Goal: Obtain resource: Obtain resource

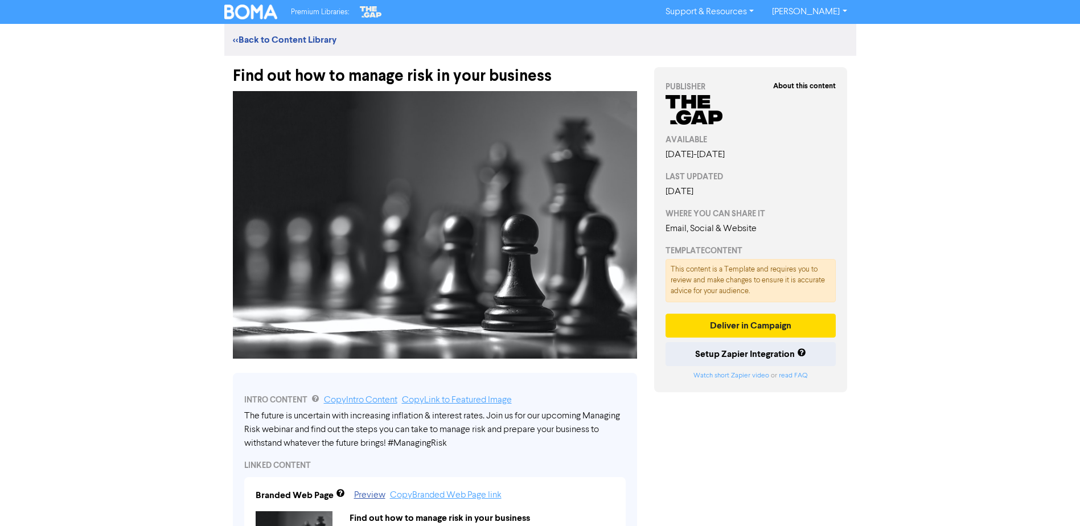
click at [235, 13] on img at bounding box center [251, 12] width 54 height 15
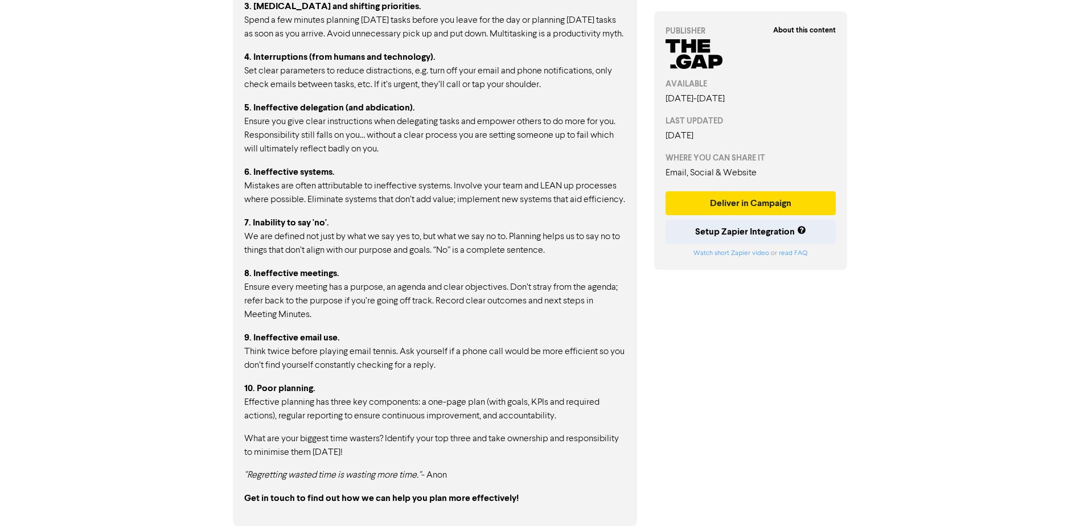
scroll to position [829, 0]
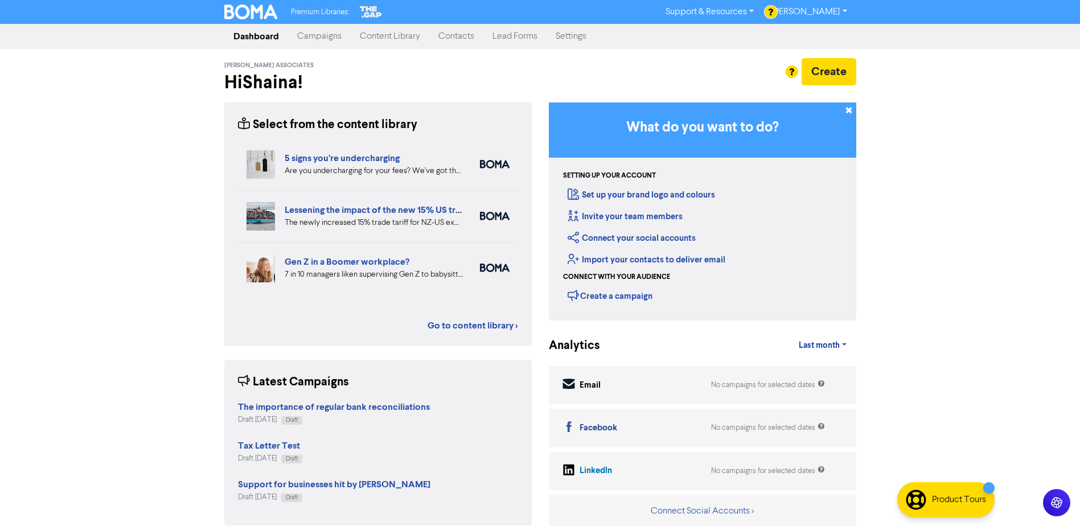
click at [392, 32] on link "Content Library" at bounding box center [390, 36] width 79 height 23
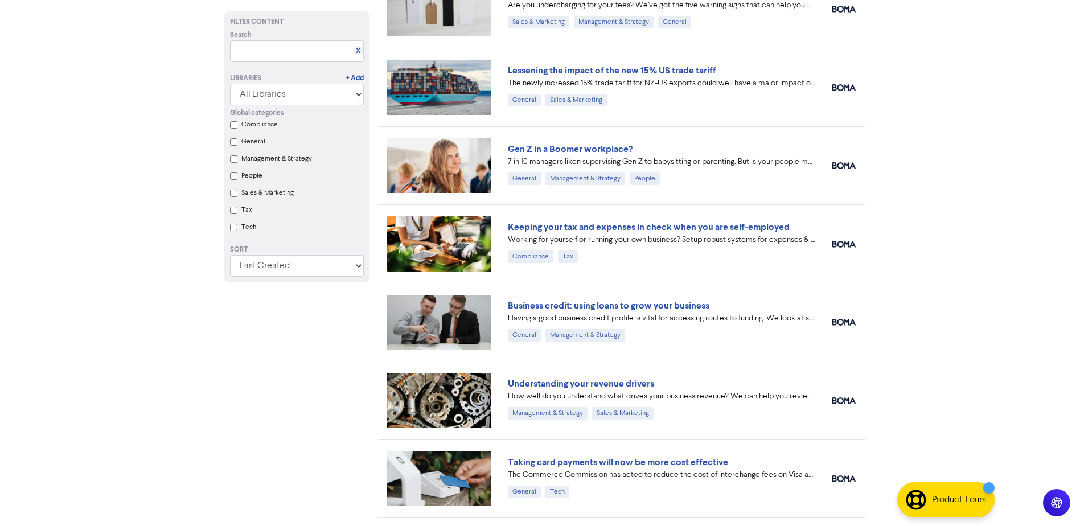
scroll to position [114, 0]
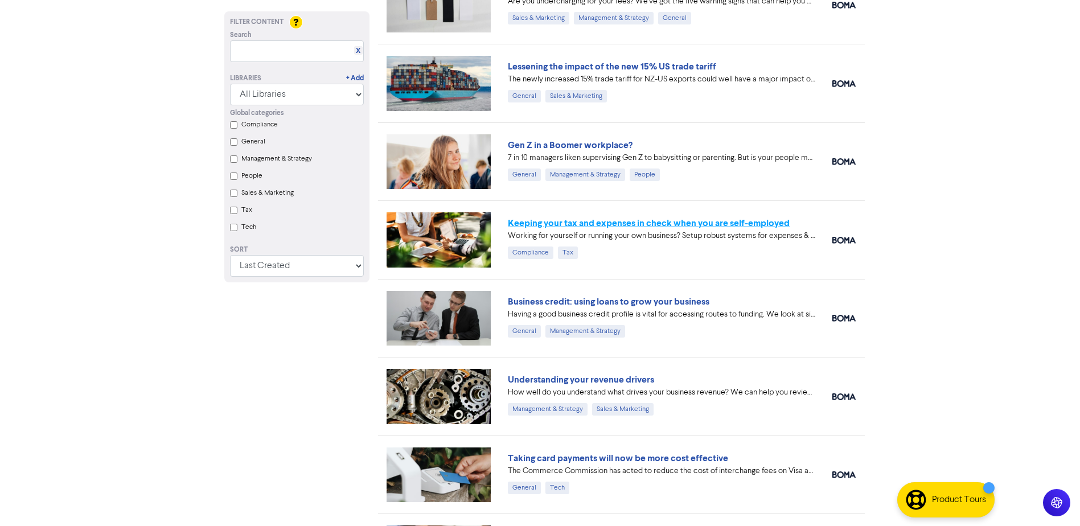
click at [768, 222] on link "Keeping your tax and expenses in check when you are self-employed" at bounding box center [649, 222] width 282 height 11
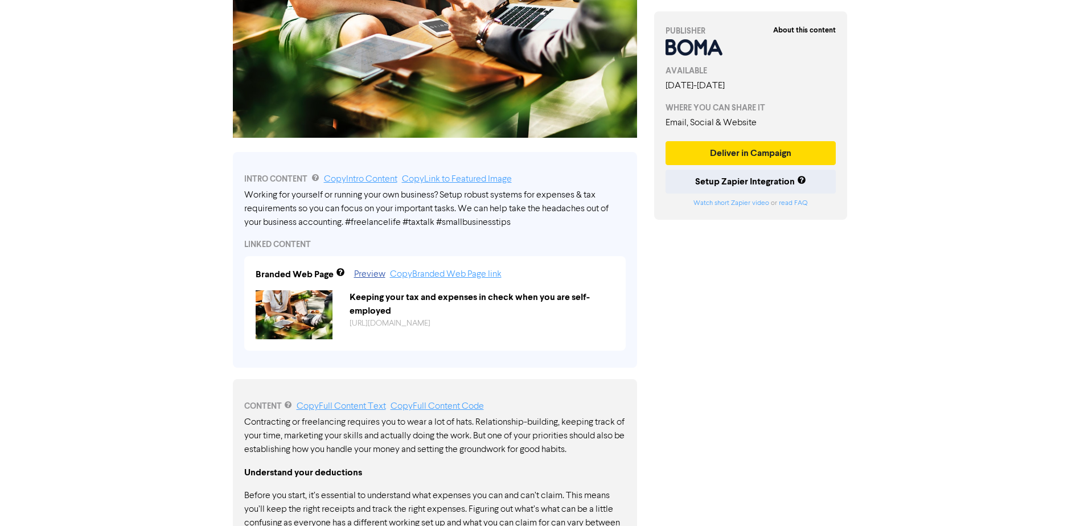
scroll to position [228, 0]
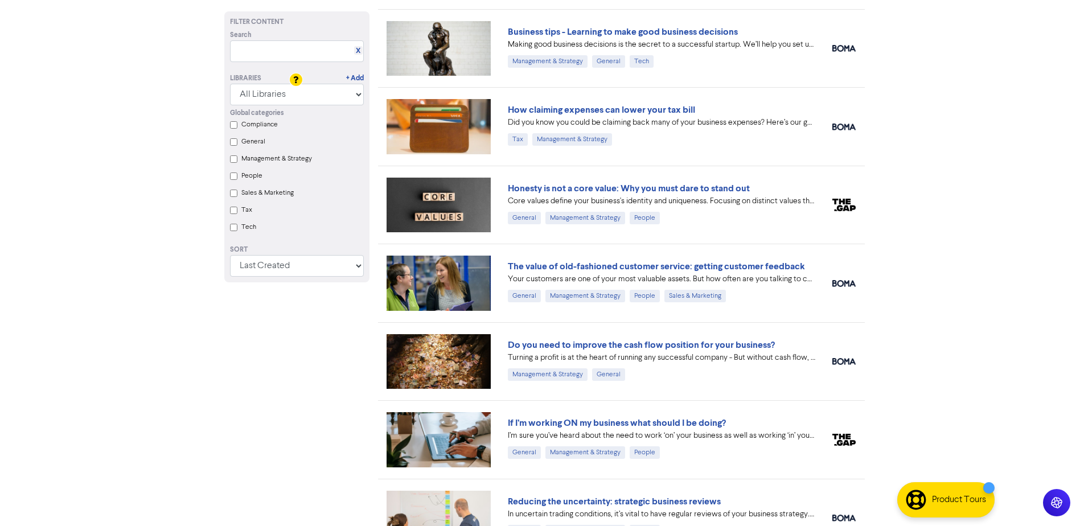
scroll to position [1460, 0]
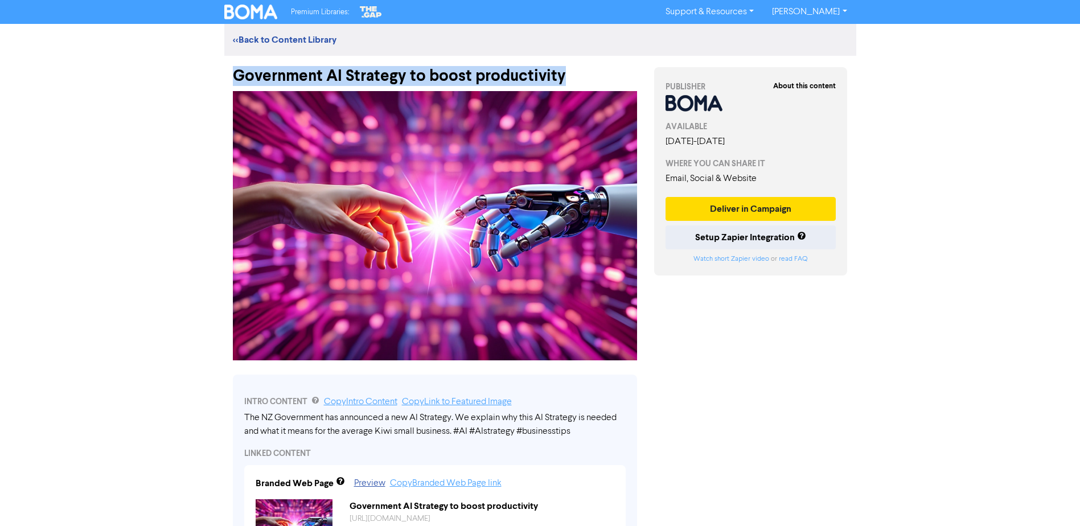
drag, startPoint x: 233, startPoint y: 75, endPoint x: 565, endPoint y: 71, distance: 331.9
click at [565, 71] on div "Government AI Strategy to boost productivity" at bounding box center [435, 71] width 404 height 30
copy div "Government AI Strategy to boost productivity"
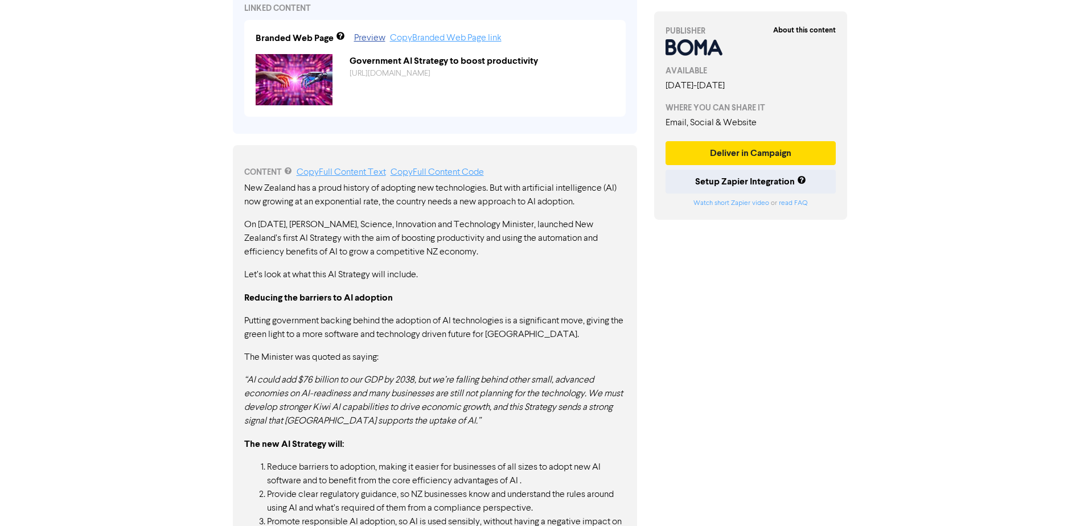
scroll to position [455, 0]
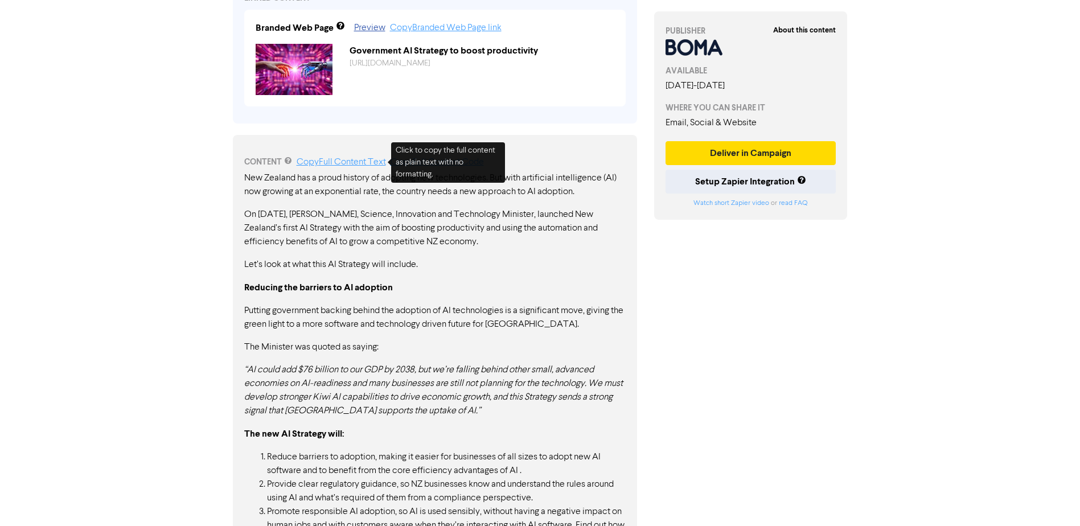
click at [368, 161] on link "Copy Full Content Text" at bounding box center [341, 162] width 89 height 9
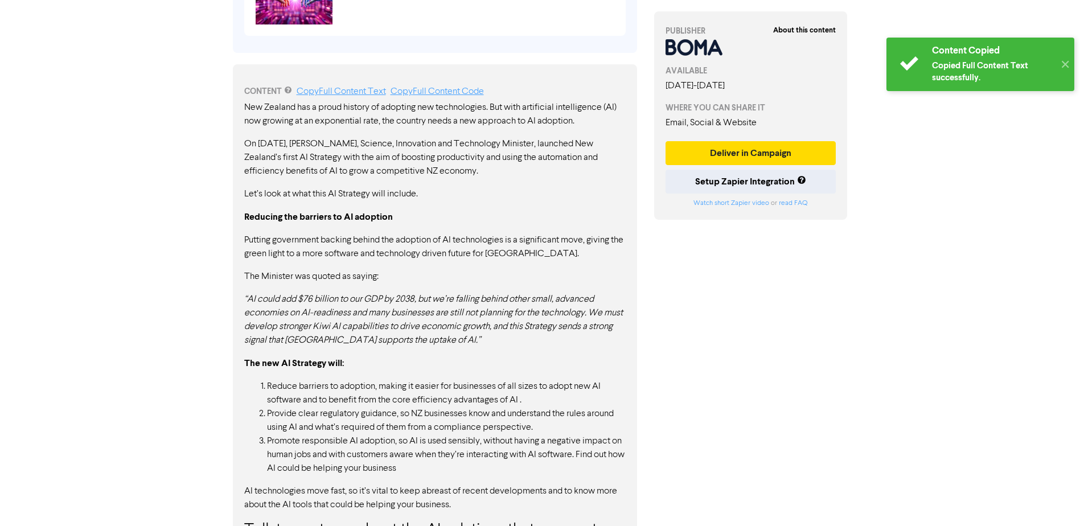
scroll to position [611, 0]
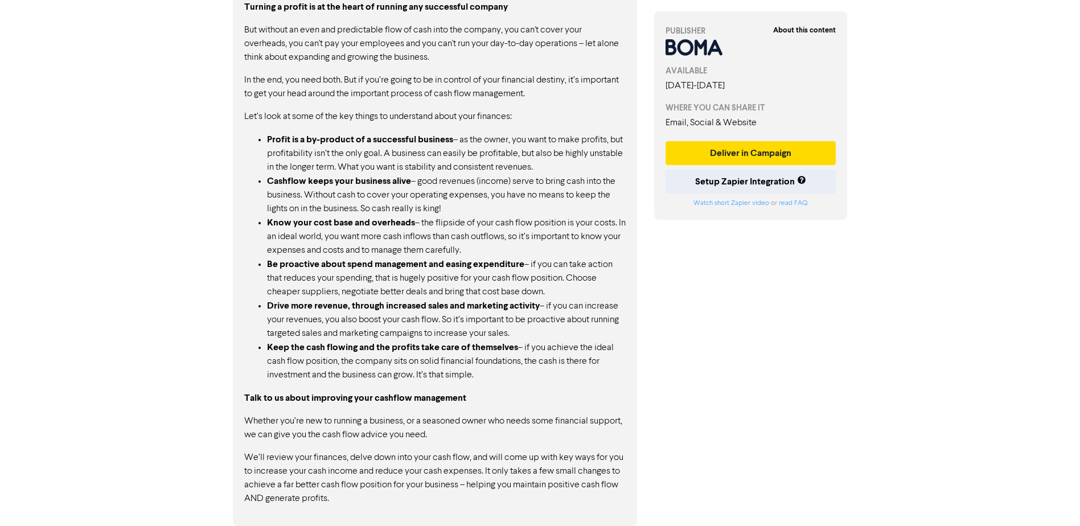
scroll to position [665, 0]
